Goal: Information Seeking & Learning: Understand process/instructions

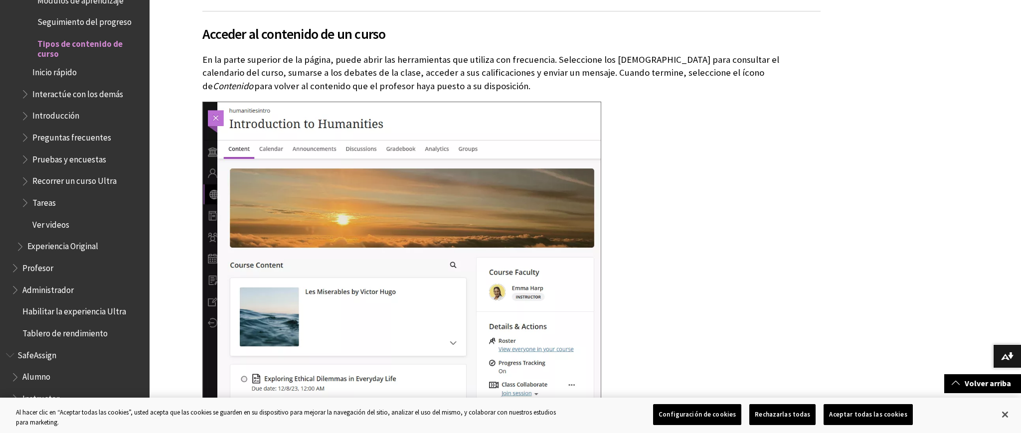
scroll to position [743, 0]
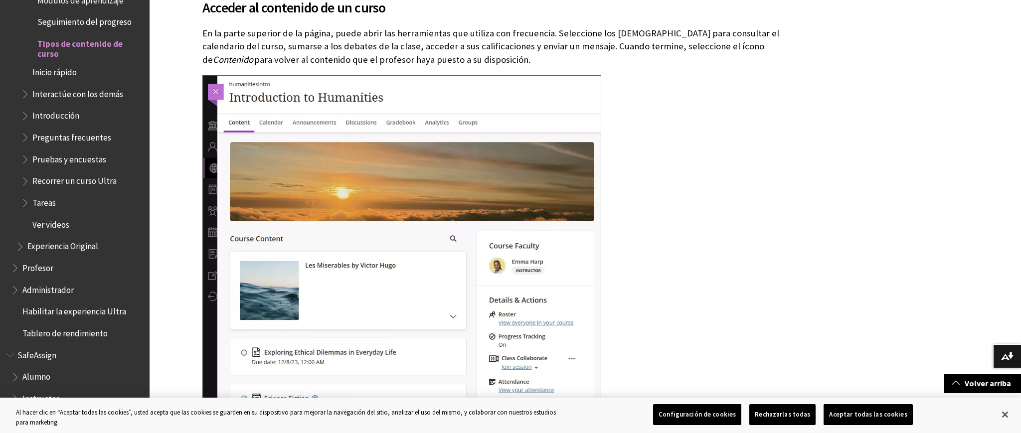
click at [88, 92] on span "Interactúe con los demás" at bounding box center [77, 92] width 91 height 13
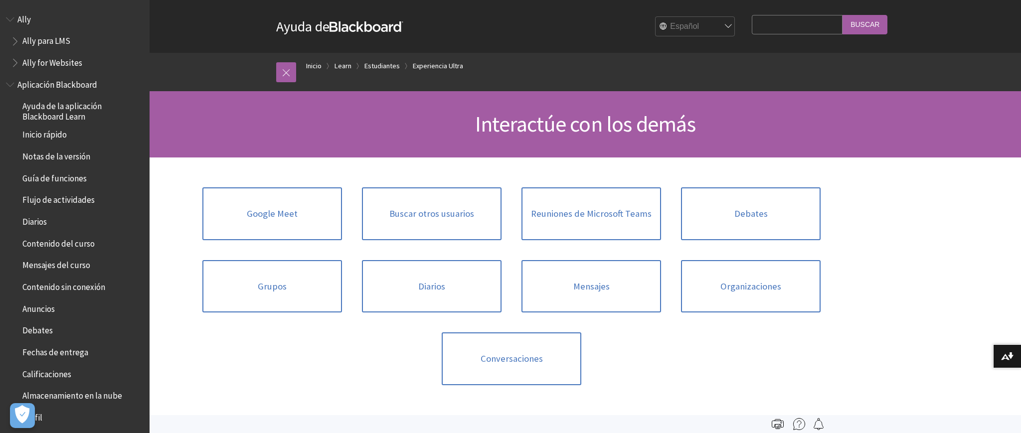
scroll to position [1161, 0]
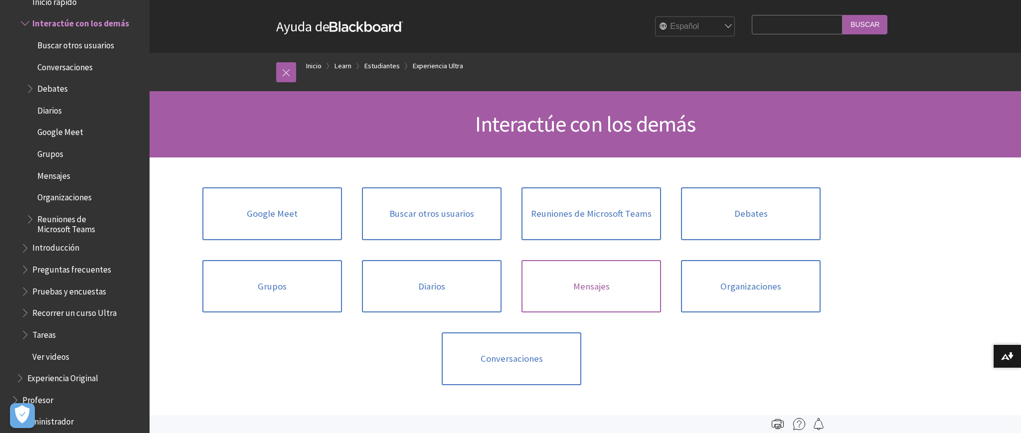
click at [588, 307] on link "Mensajes" at bounding box center [591, 286] width 140 height 53
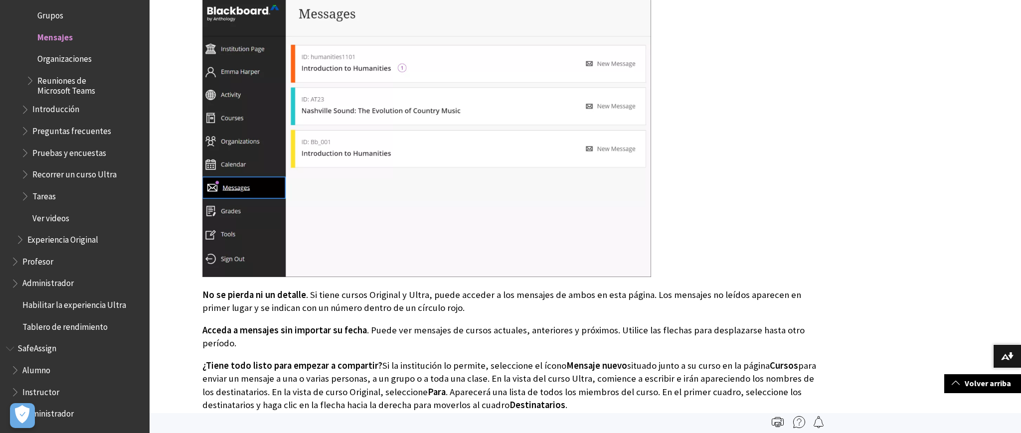
scroll to position [893, 0]
